Goal: Task Accomplishment & Management: Use online tool/utility

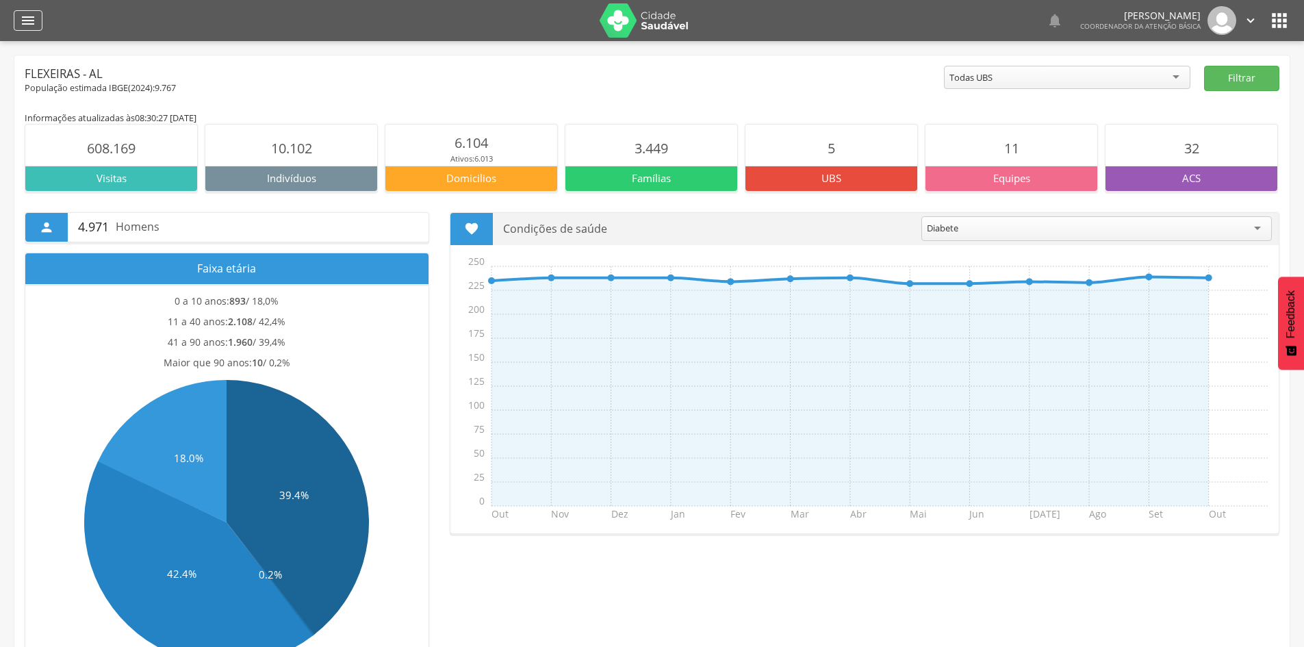
click at [29, 16] on icon "" at bounding box center [28, 20] width 16 height 16
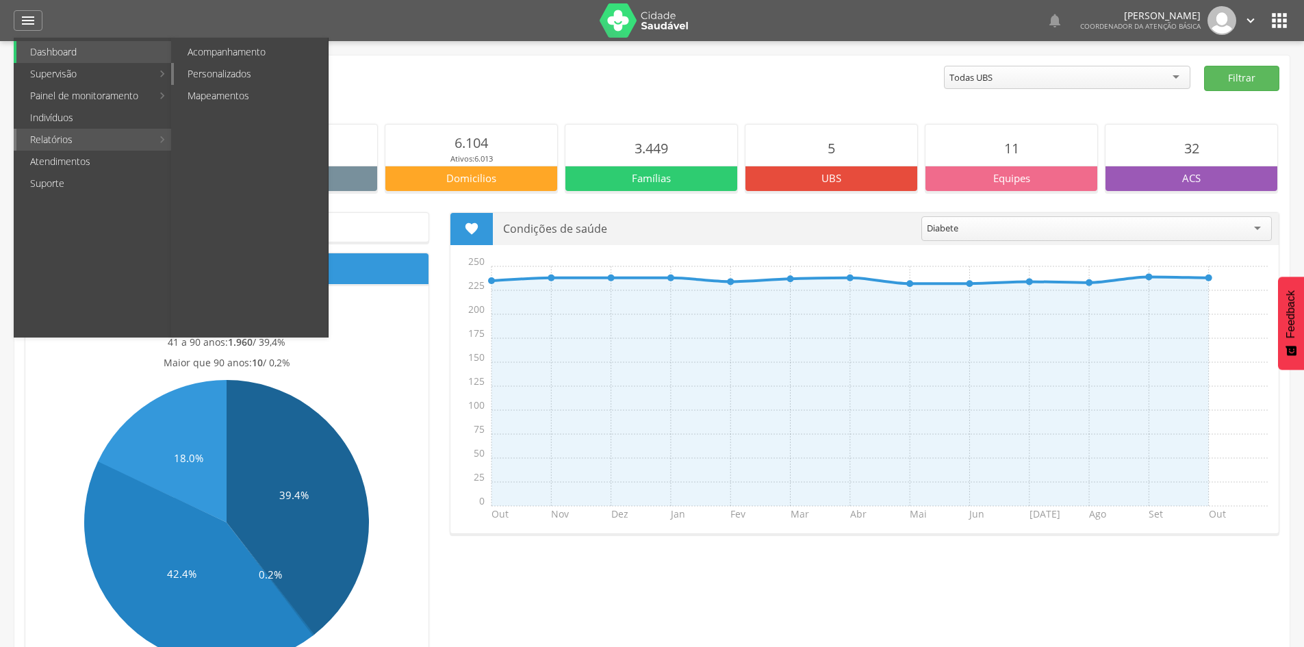
click at [227, 76] on link "Personalizados" at bounding box center [251, 74] width 154 height 22
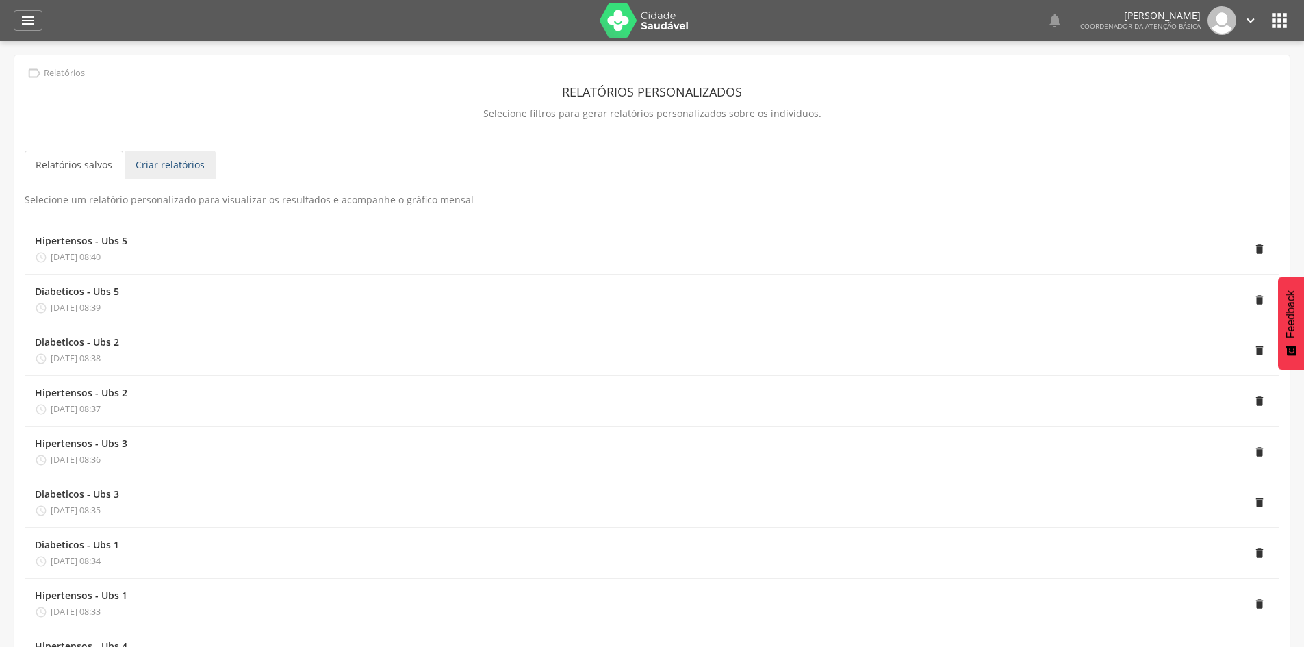
click at [173, 170] on link "Criar relatórios" at bounding box center [170, 165] width 91 height 29
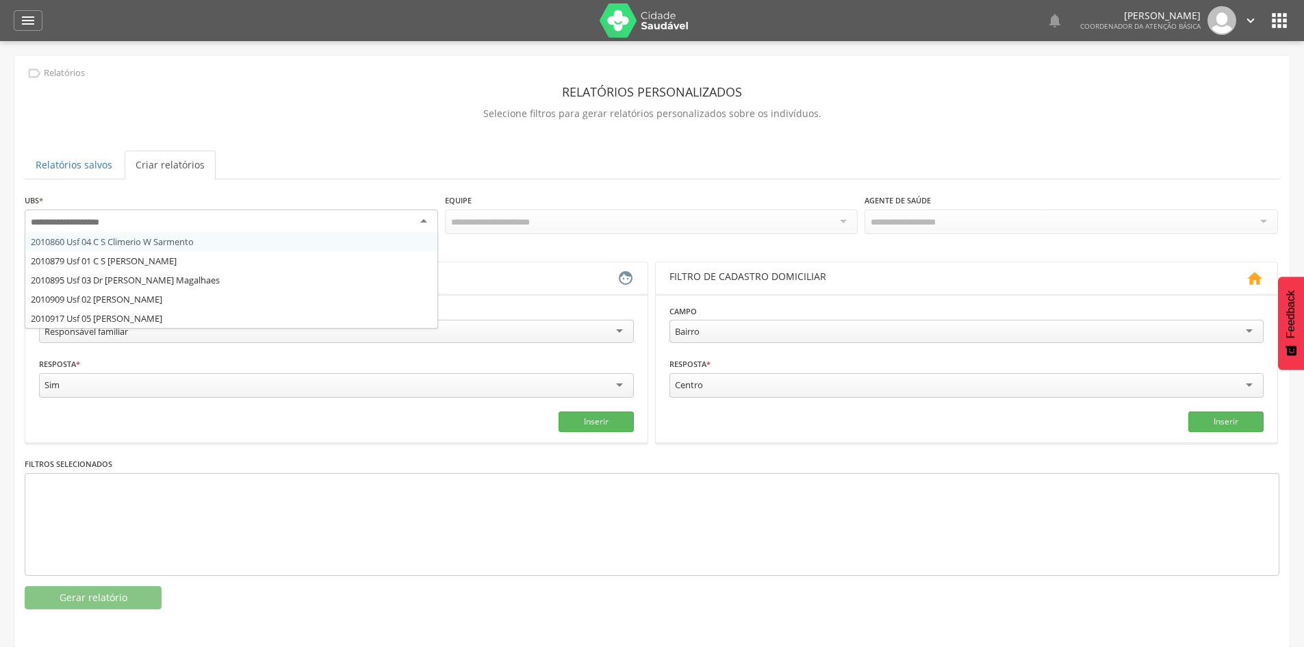
click at [207, 218] on div at bounding box center [232, 222] width 414 height 25
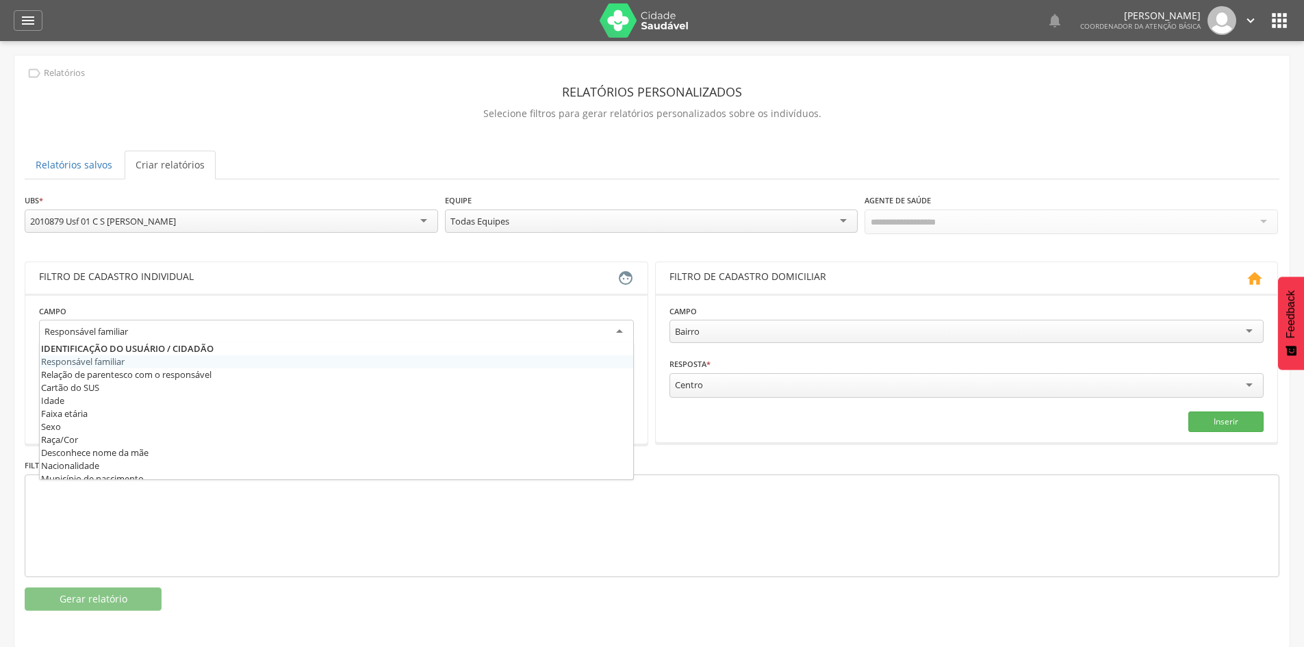
click at [303, 322] on div "Responsável familiar" at bounding box center [336, 332] width 595 height 25
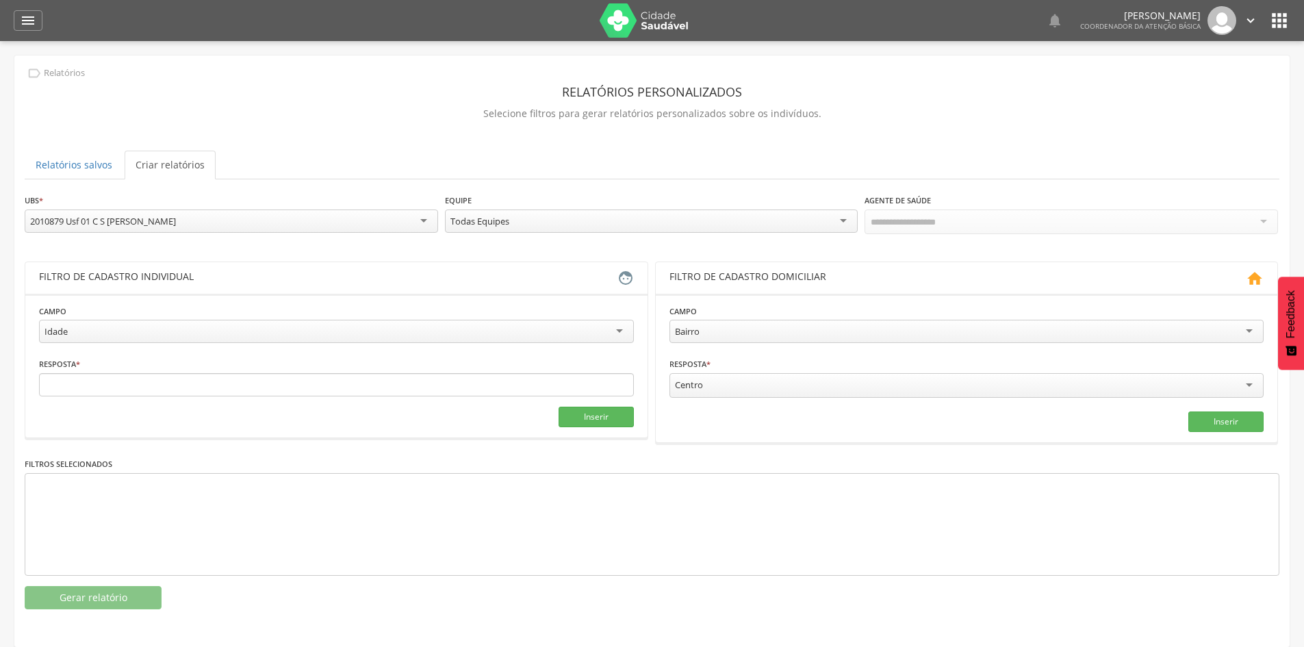
click at [252, 325] on div "Idade" at bounding box center [336, 331] width 595 height 23
click at [123, 387] on input "text" at bounding box center [186, 384] width 294 height 23
type input "*"
click at [346, 383] on input "text" at bounding box center [487, 384] width 294 height 23
type input "**"
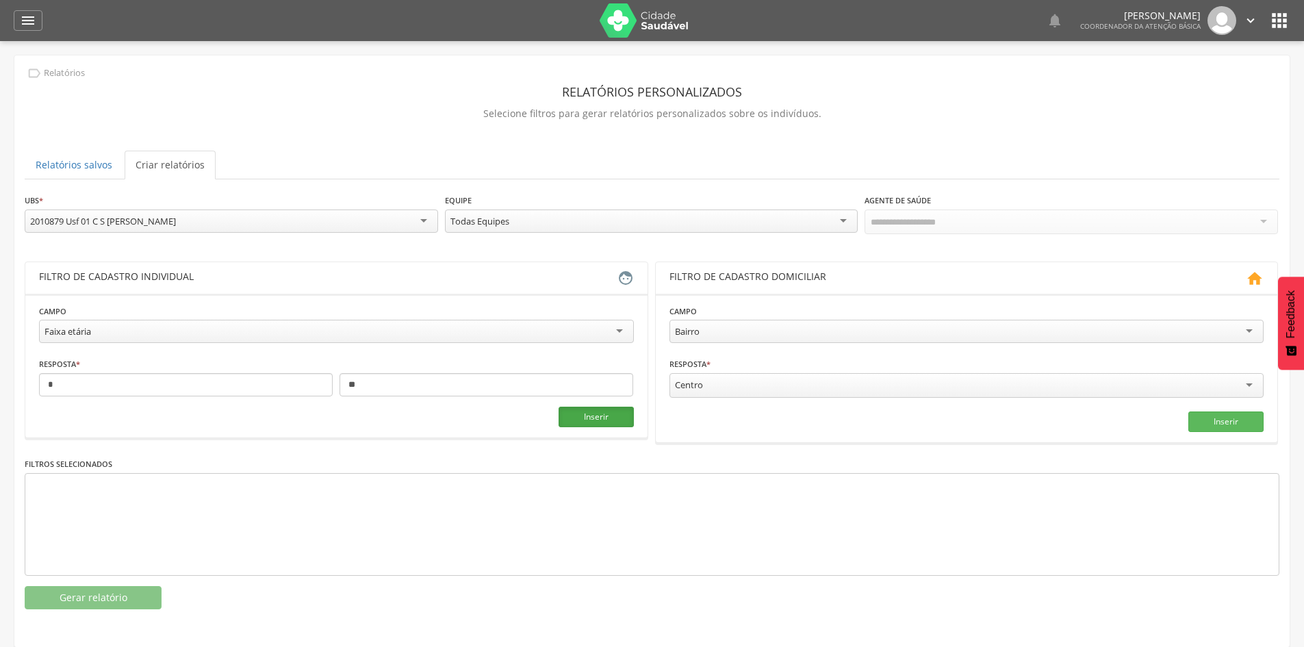
click at [605, 420] on button "Inserir" at bounding box center [596, 417] width 75 height 21
click at [128, 594] on button "Gerar relatório" at bounding box center [93, 597] width 137 height 23
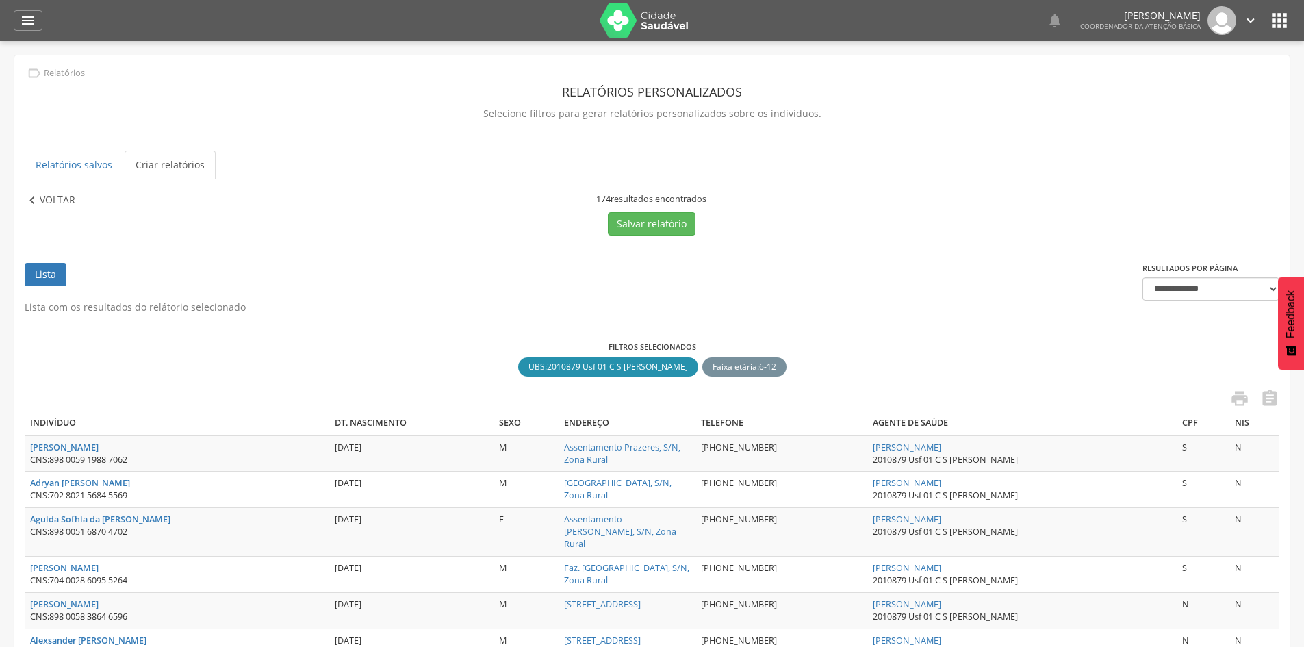
click at [62, 198] on p "Voltar" at bounding box center [58, 200] width 36 height 15
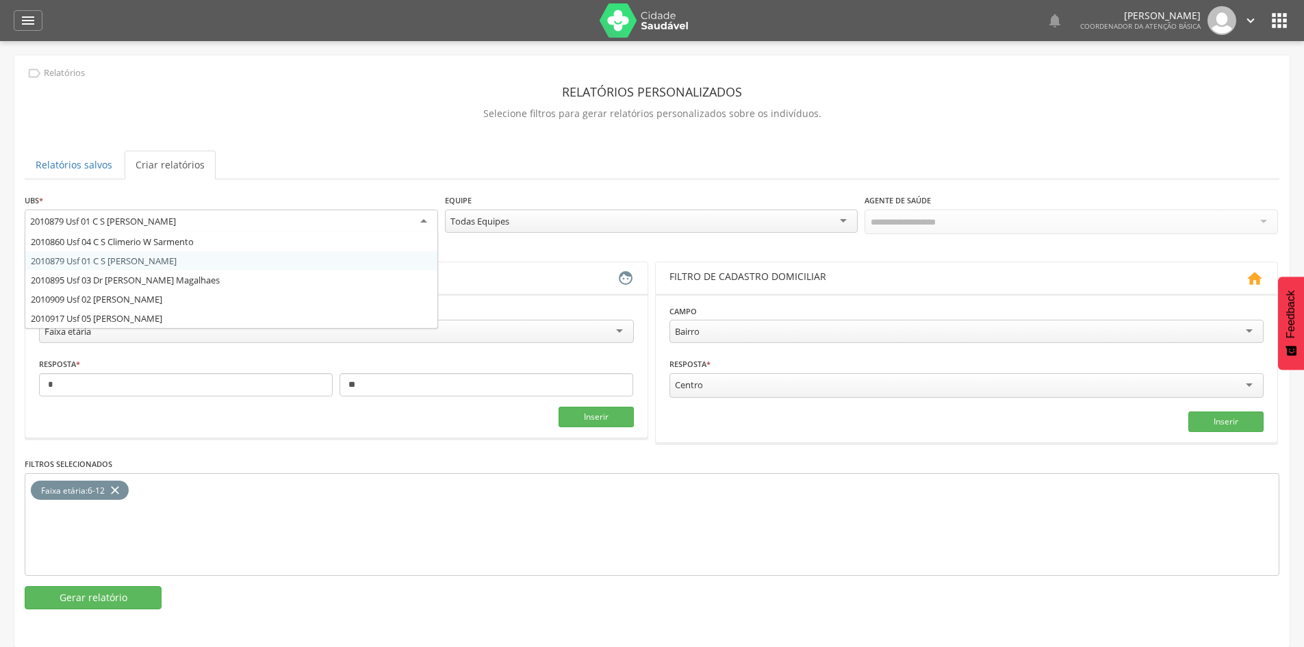
click at [190, 218] on div "2010879 Usf 01 C S [PERSON_NAME]" at bounding box center [232, 222] width 414 height 25
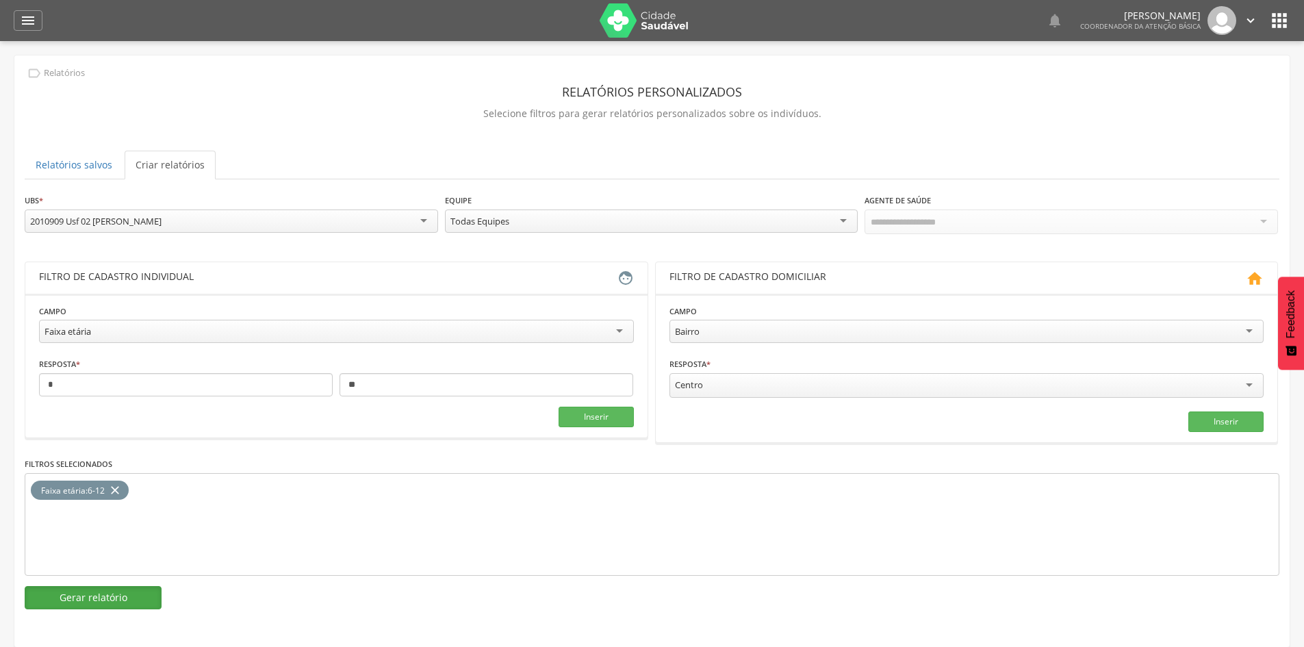
click at [121, 601] on button "Gerar relatório" at bounding box center [93, 597] width 137 height 23
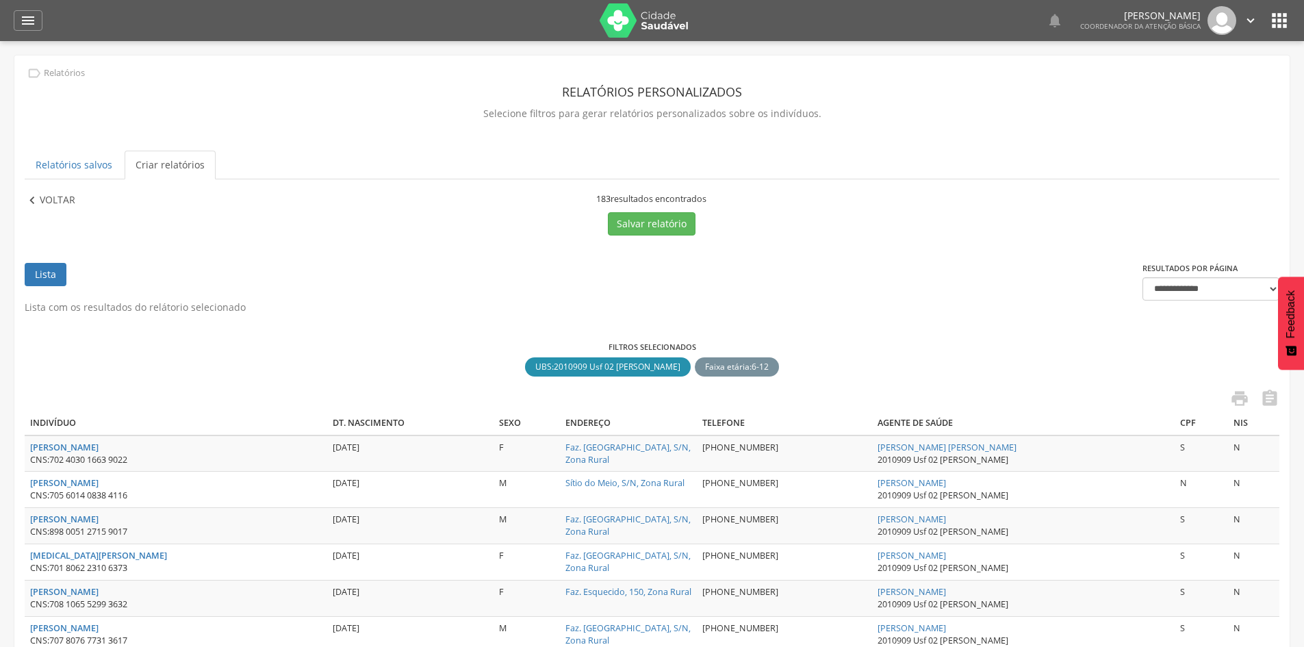
click at [58, 202] on p "Voltar" at bounding box center [58, 200] width 36 height 15
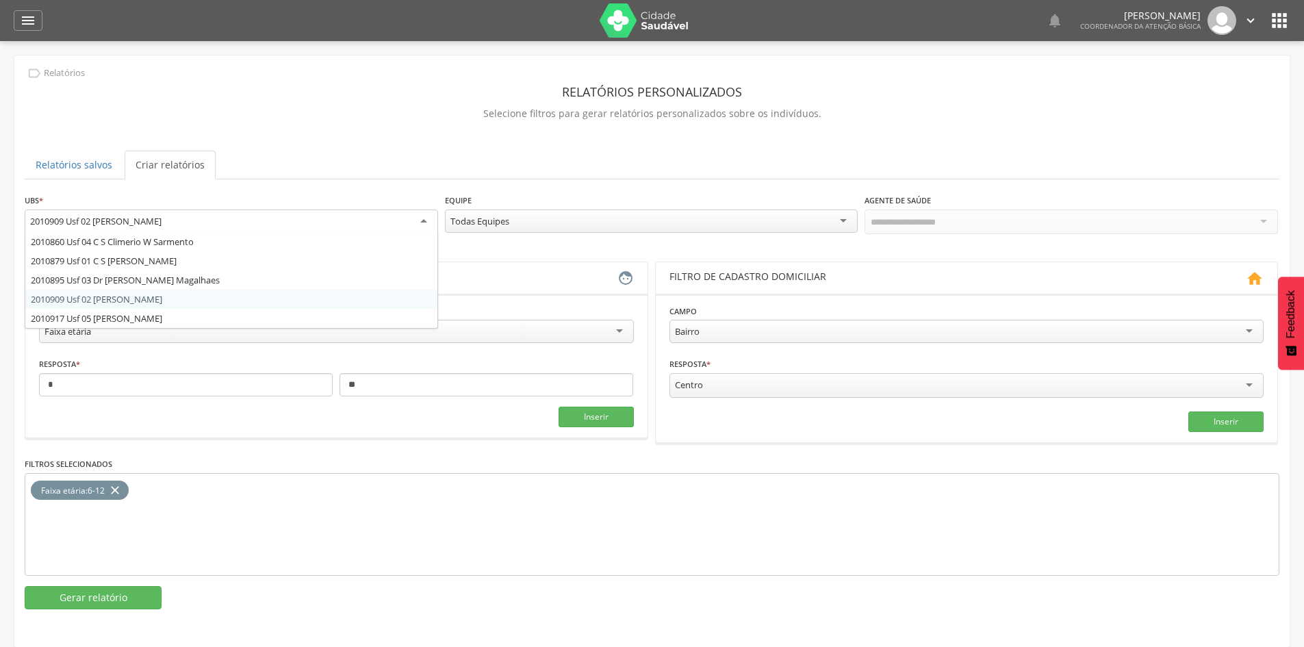
click at [154, 220] on div "2010909 Usf 02 [PERSON_NAME]" at bounding box center [95, 221] width 131 height 12
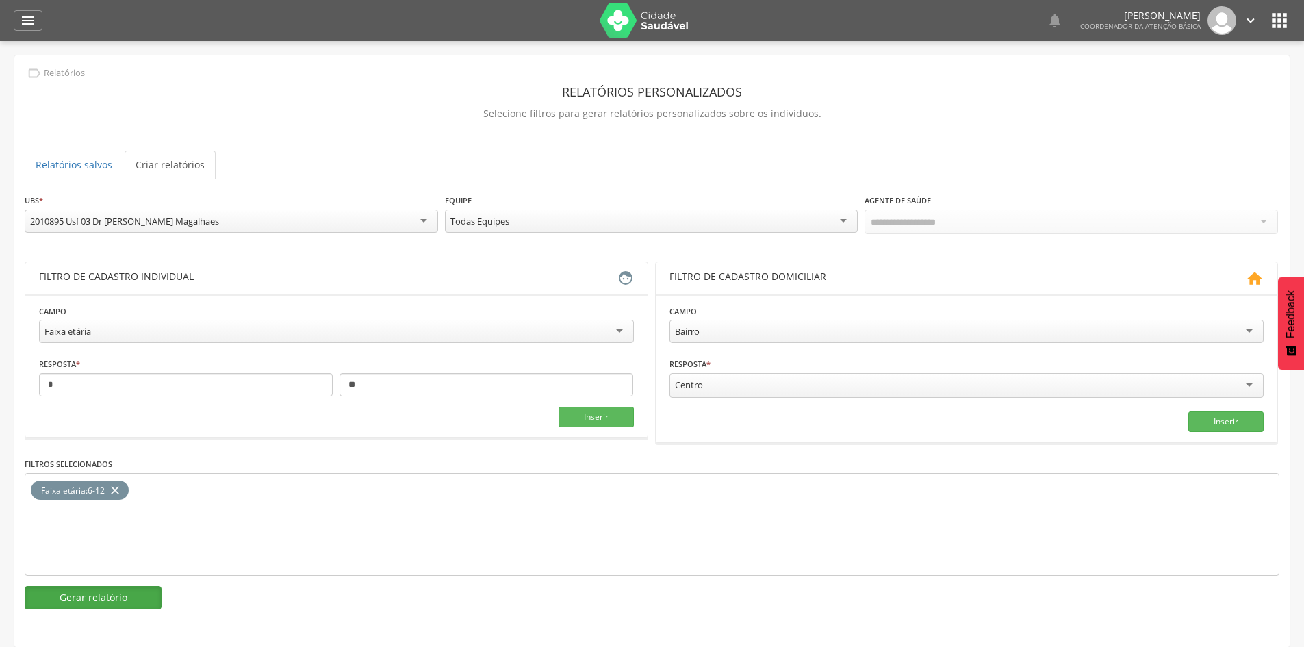
click at [116, 604] on button "Gerar relatório" at bounding box center [93, 597] width 137 height 23
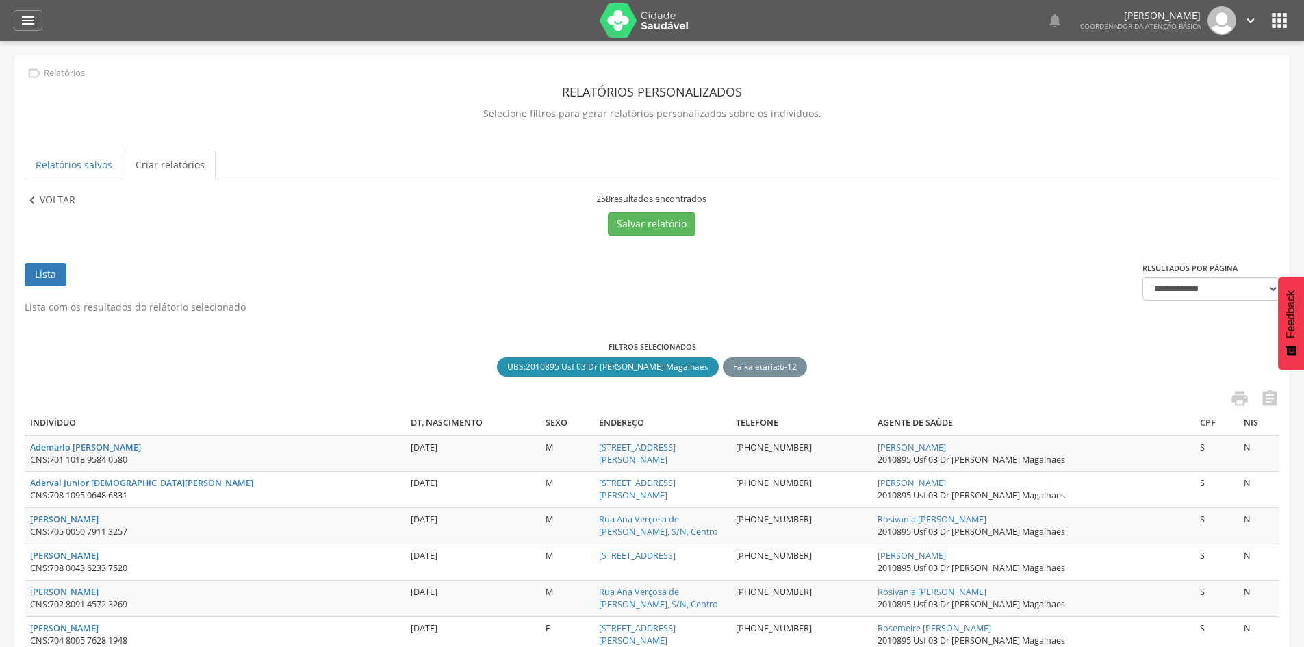
click at [53, 201] on p "Voltar" at bounding box center [58, 200] width 36 height 15
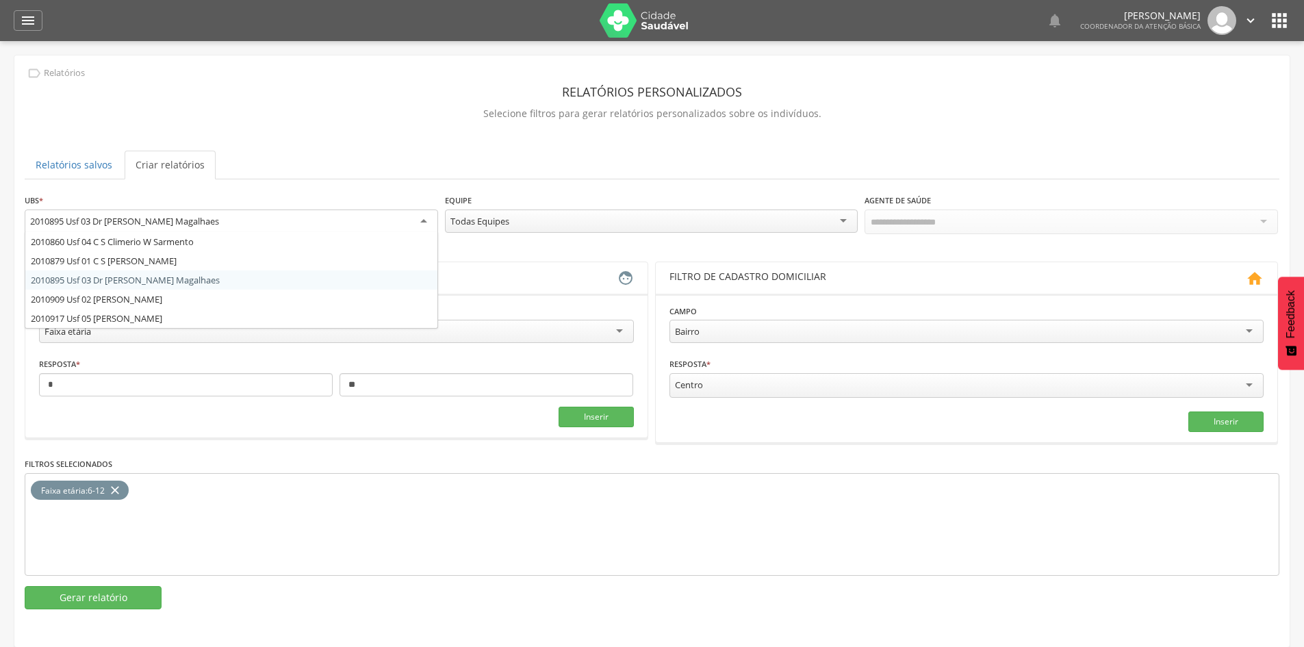
click at [141, 218] on div "2010895 Usf 03 Dr [PERSON_NAME] Magalhaes" at bounding box center [124, 221] width 189 height 12
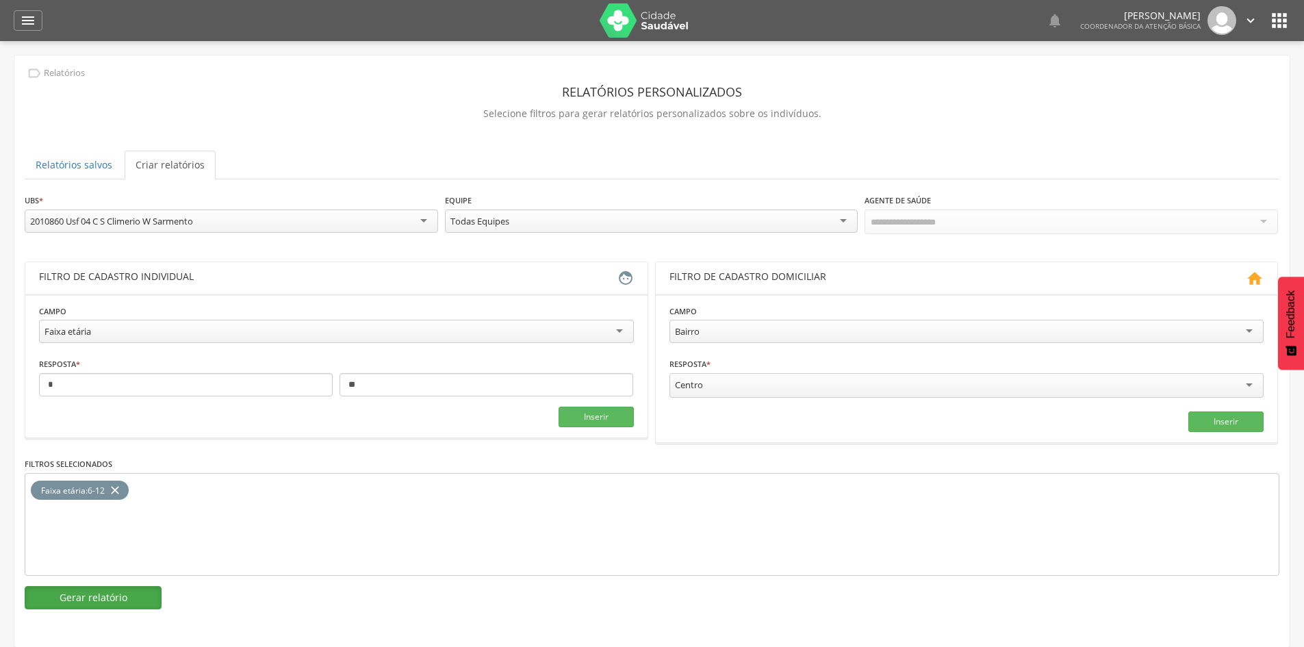
click at [96, 591] on button "Gerar relatório" at bounding box center [93, 597] width 137 height 23
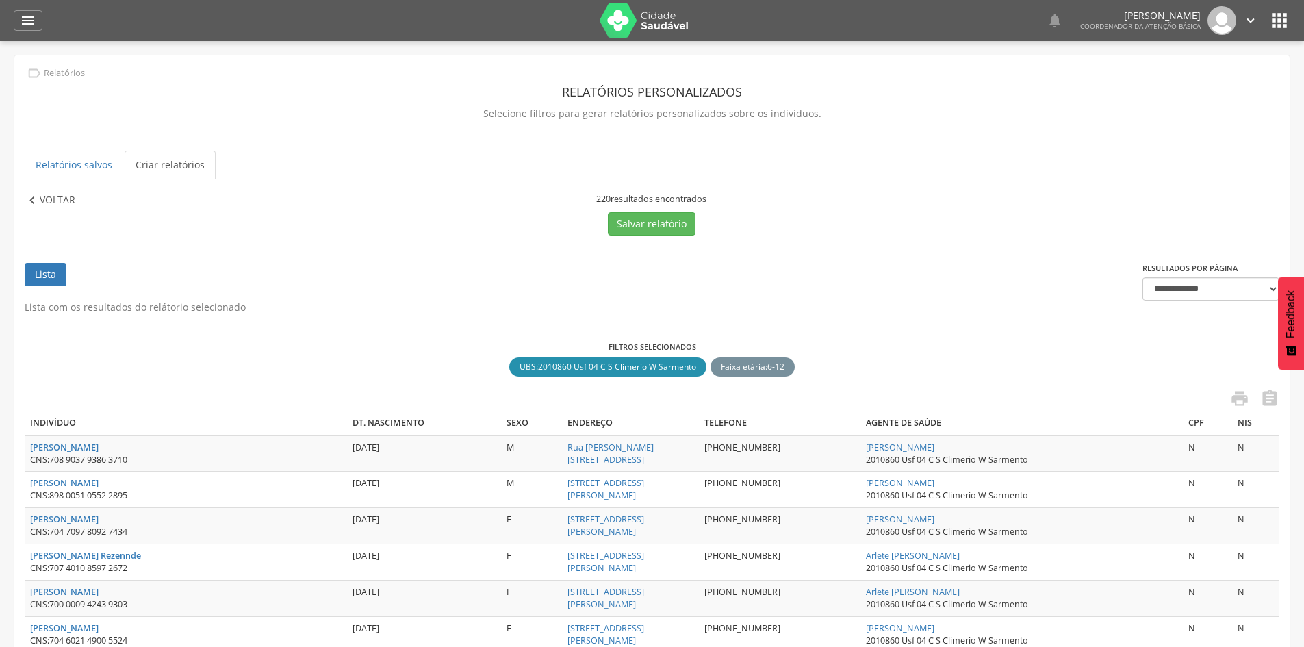
click at [62, 197] on p "Voltar" at bounding box center [58, 200] width 36 height 15
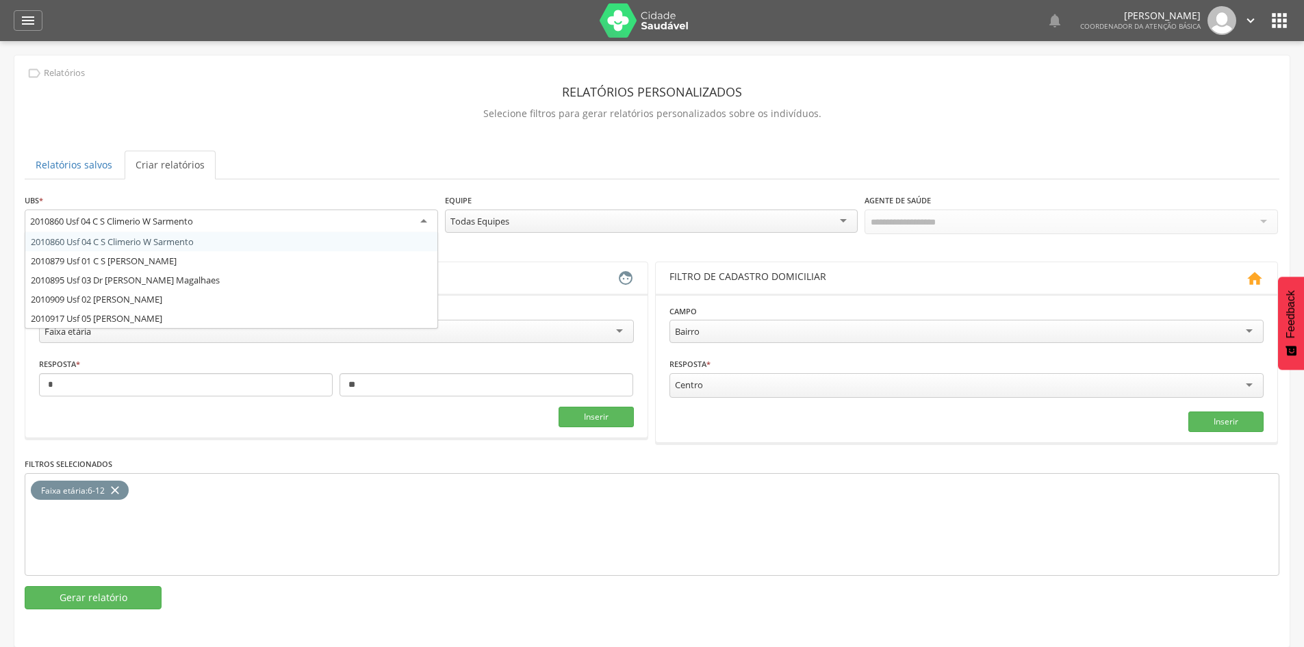
click at [152, 222] on div "2010860 Usf 04 C S Climerio W Sarmento" at bounding box center [111, 221] width 163 height 12
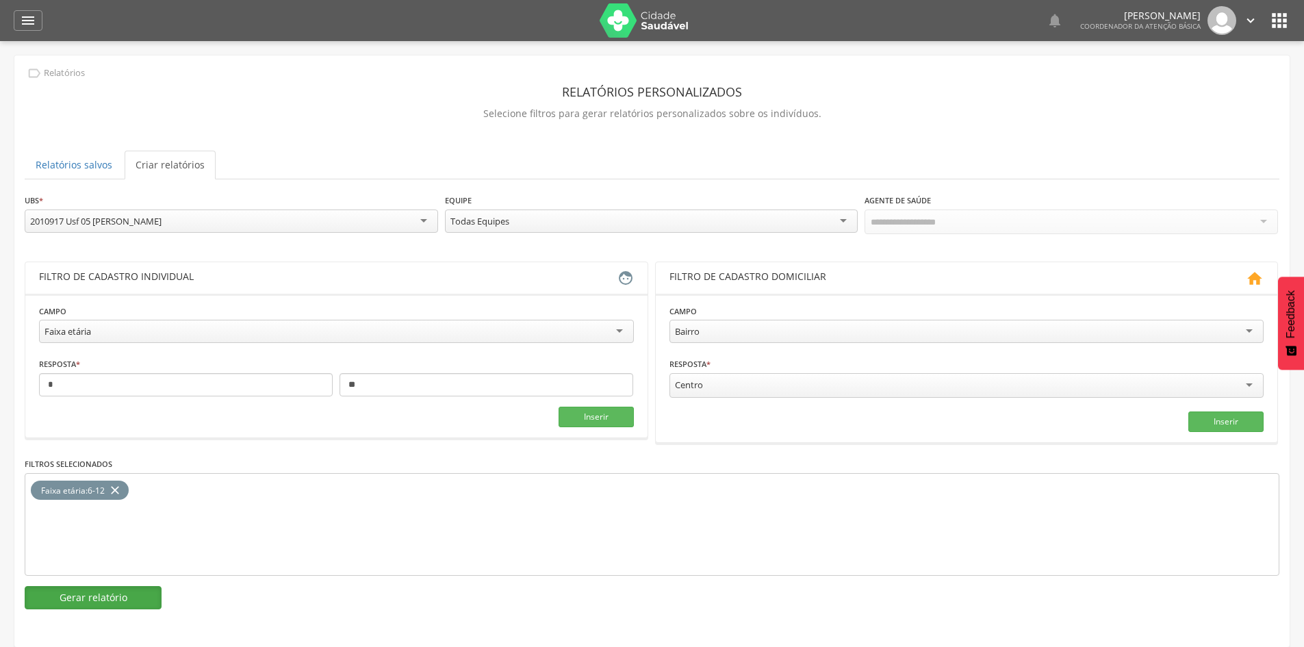
click at [124, 587] on button "Gerar relatório" at bounding box center [93, 597] width 137 height 23
